Goal: Information Seeking & Learning: Learn about a topic

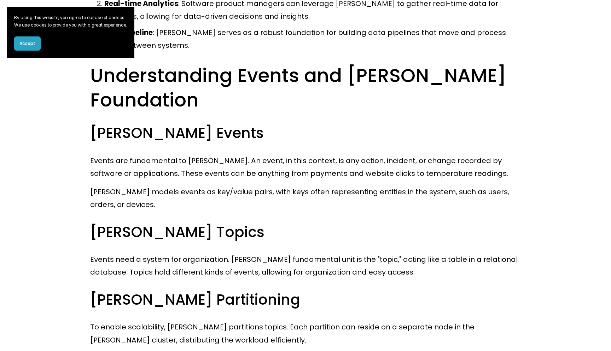
scroll to position [618, 0]
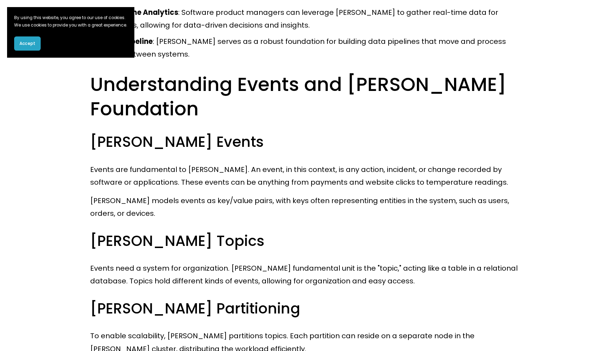
click at [247, 261] on p "Events need a system for organization. [PERSON_NAME] fundamental unit is the "t…" at bounding box center [305, 274] width 430 height 26
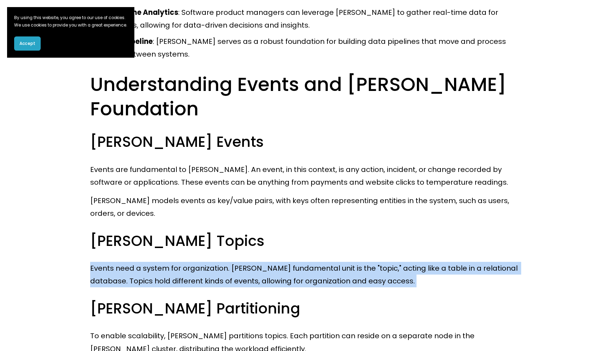
click at [247, 261] on p "Events need a system for organization. [PERSON_NAME] fundamental unit is the "t…" at bounding box center [305, 274] width 430 height 26
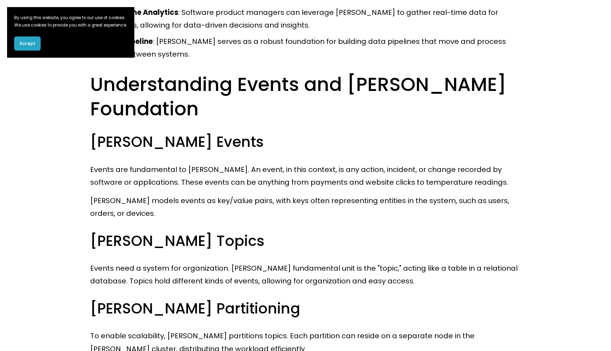
click at [247, 261] on p "Events need a system for organization. [PERSON_NAME] fundamental unit is the "t…" at bounding box center [305, 274] width 430 height 26
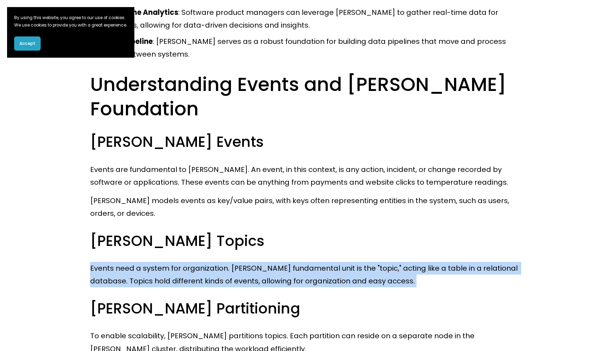
click at [247, 261] on p "Events need a system for organization. [PERSON_NAME] fundamental unit is the "t…" at bounding box center [305, 274] width 430 height 26
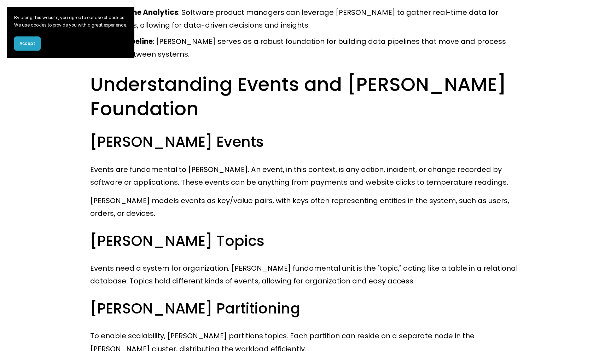
click at [241, 224] on div "[PERSON_NAME] is an open-source distributed event streaming platform developed …" at bounding box center [305, 331] width 430 height 1575
click at [29, 47] on span "Accept" at bounding box center [27, 43] width 16 height 6
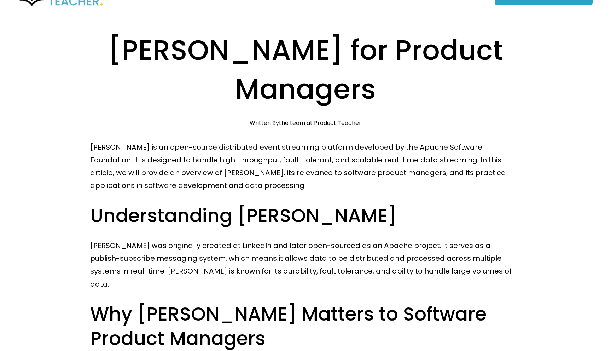
scroll to position [0, 0]
